Goal: Navigation & Orientation: Find specific page/section

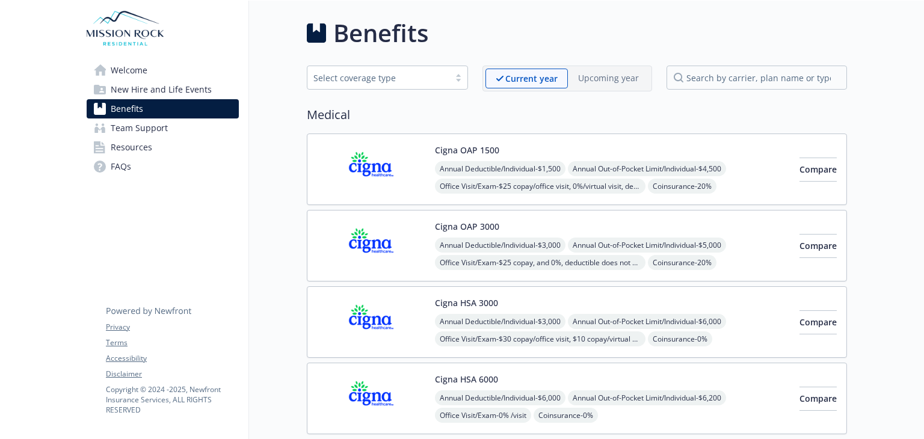
click at [113, 21] on img at bounding box center [125, 28] width 77 height 36
